Goal: Transaction & Acquisition: Purchase product/service

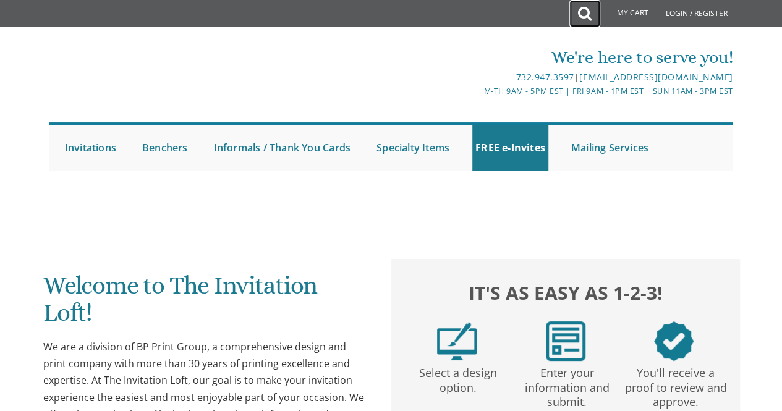
click at [576, 16] on link at bounding box center [584, 13] width 31 height 27
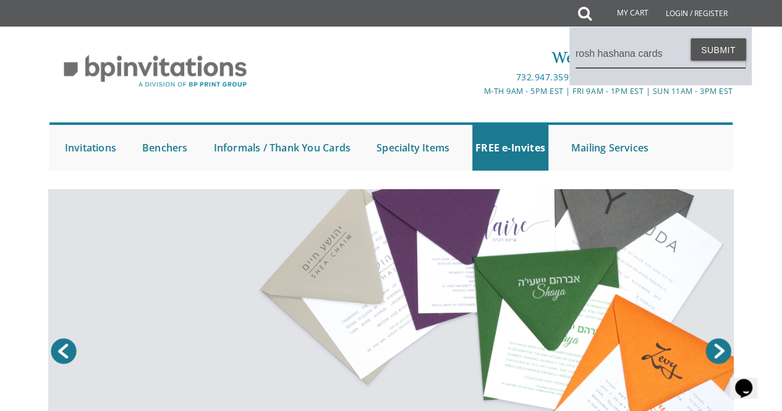
type input "rosh hashana cards"
click at [691, 38] on button "Submit" at bounding box center [719, 49] width 56 height 22
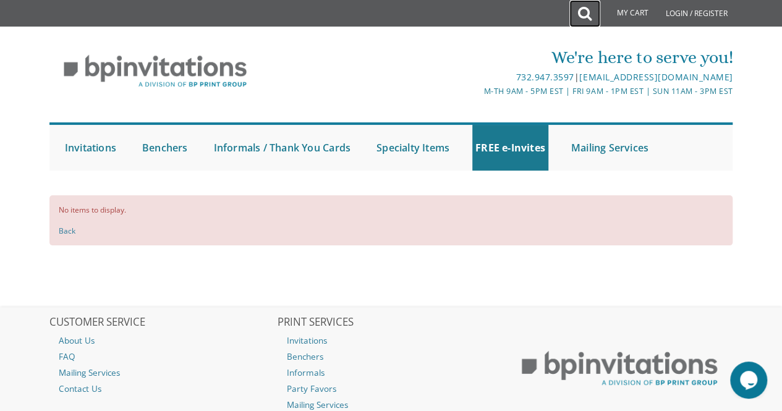
click at [585, 15] on icon at bounding box center [585, 13] width 14 height 25
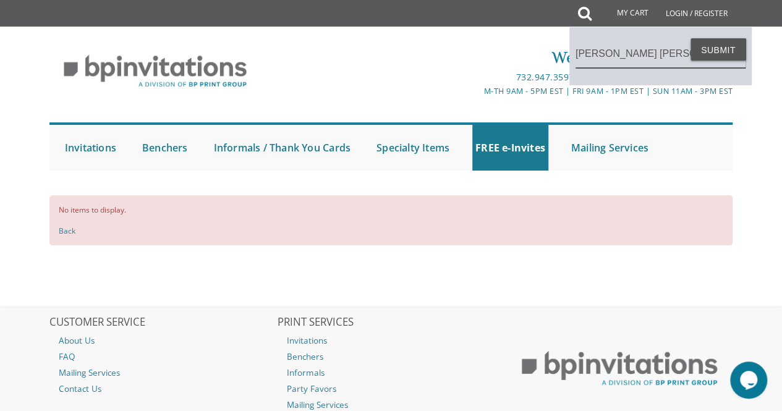
type input "shana tova cards"
click at [691, 38] on button "Submit" at bounding box center [719, 49] width 56 height 22
